Goal: Navigation & Orientation: Find specific page/section

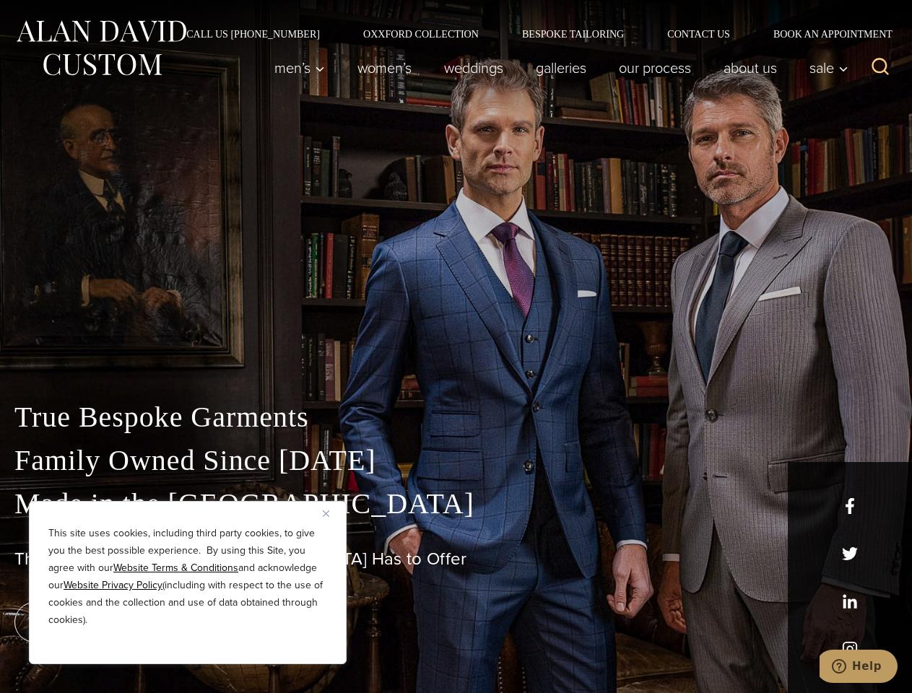
click at [455, 346] on div "True Bespoke Garments Family Owned Since [DATE] Made in [GEOGRAPHIC_DATA] The B…" at bounding box center [456, 508] width 912 height 370
click at [331, 513] on button "Close" at bounding box center [331, 513] width 17 height 17
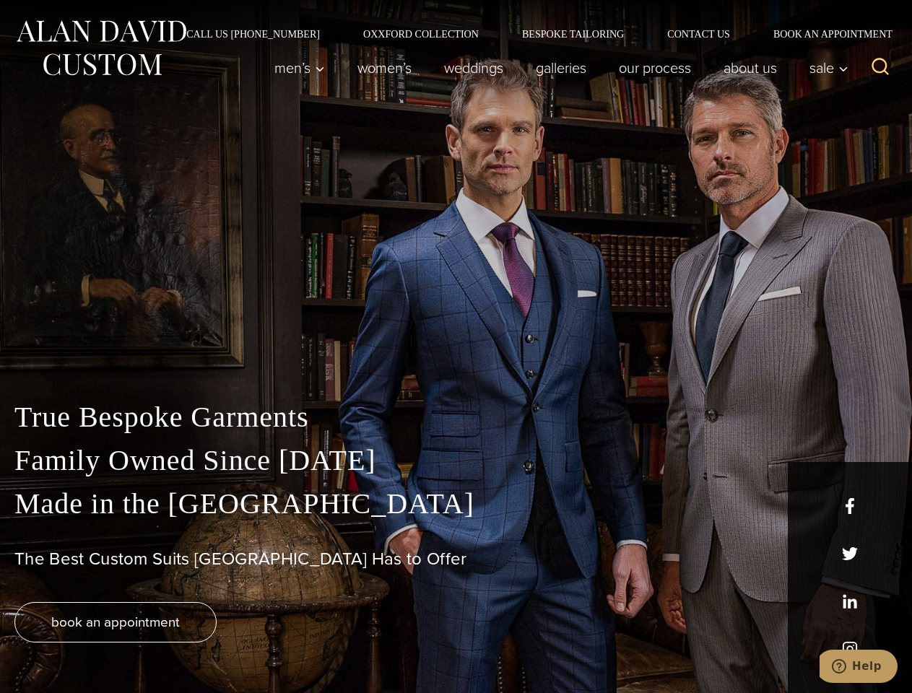
click at [188, 645] on div "True Bespoke Garments Family Owned Since [DATE] Made in [GEOGRAPHIC_DATA] The B…" at bounding box center [456, 544] width 912 height 297
click at [880, 68] on icon "Search" at bounding box center [880, 66] width 21 height 21
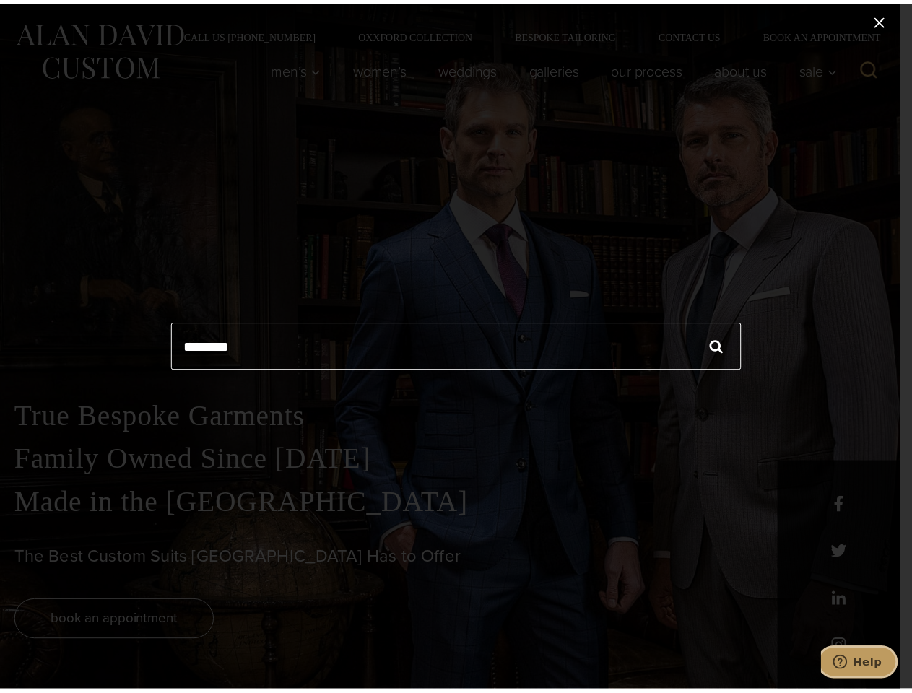
click at [847, 662] on icon "Help" at bounding box center [839, 662] width 14 height 14
